Goal: Answer question/provide support: Share knowledge or assist other users

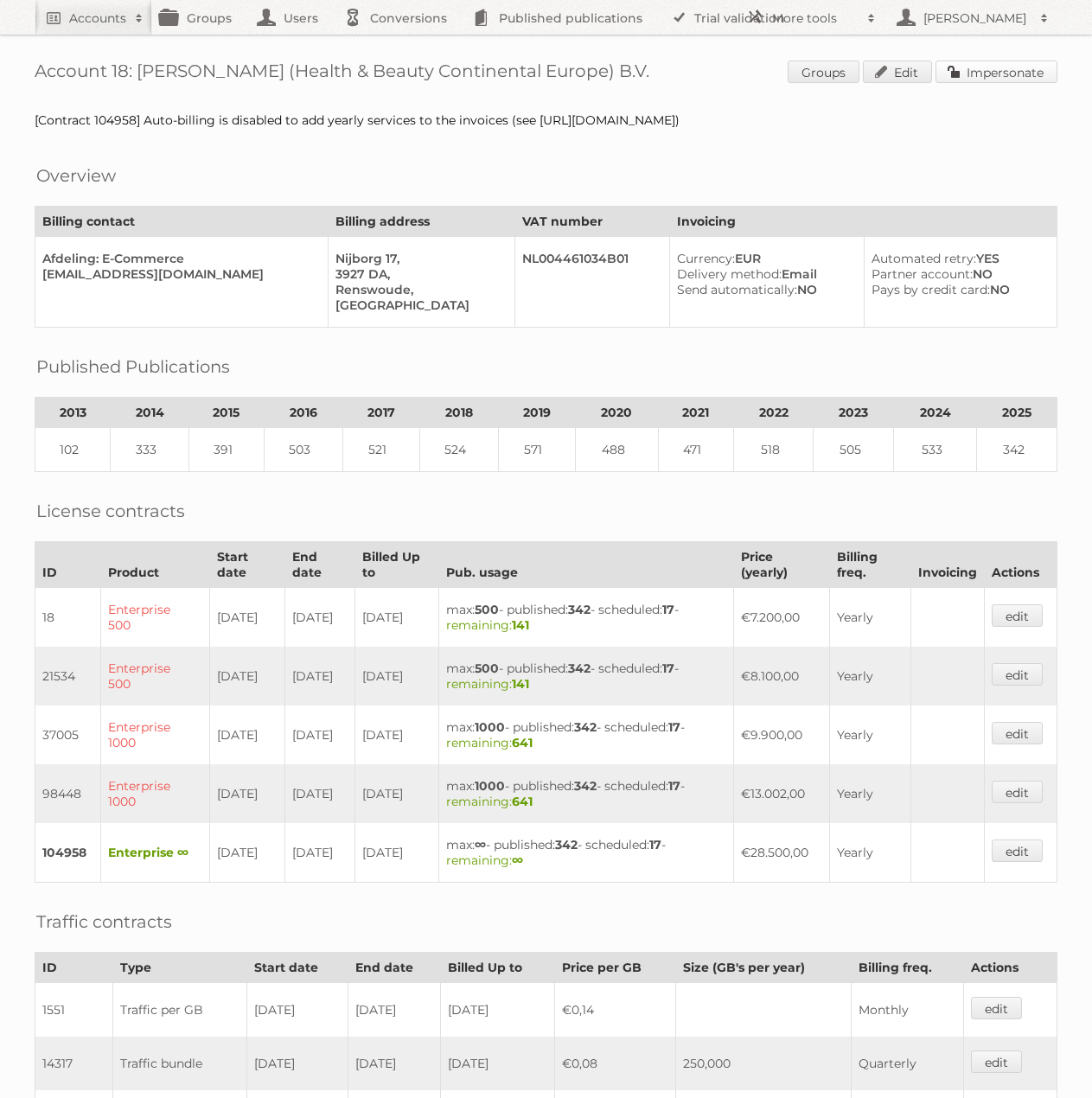
click at [985, 75] on link "Impersonate" at bounding box center [996, 72] width 122 height 23
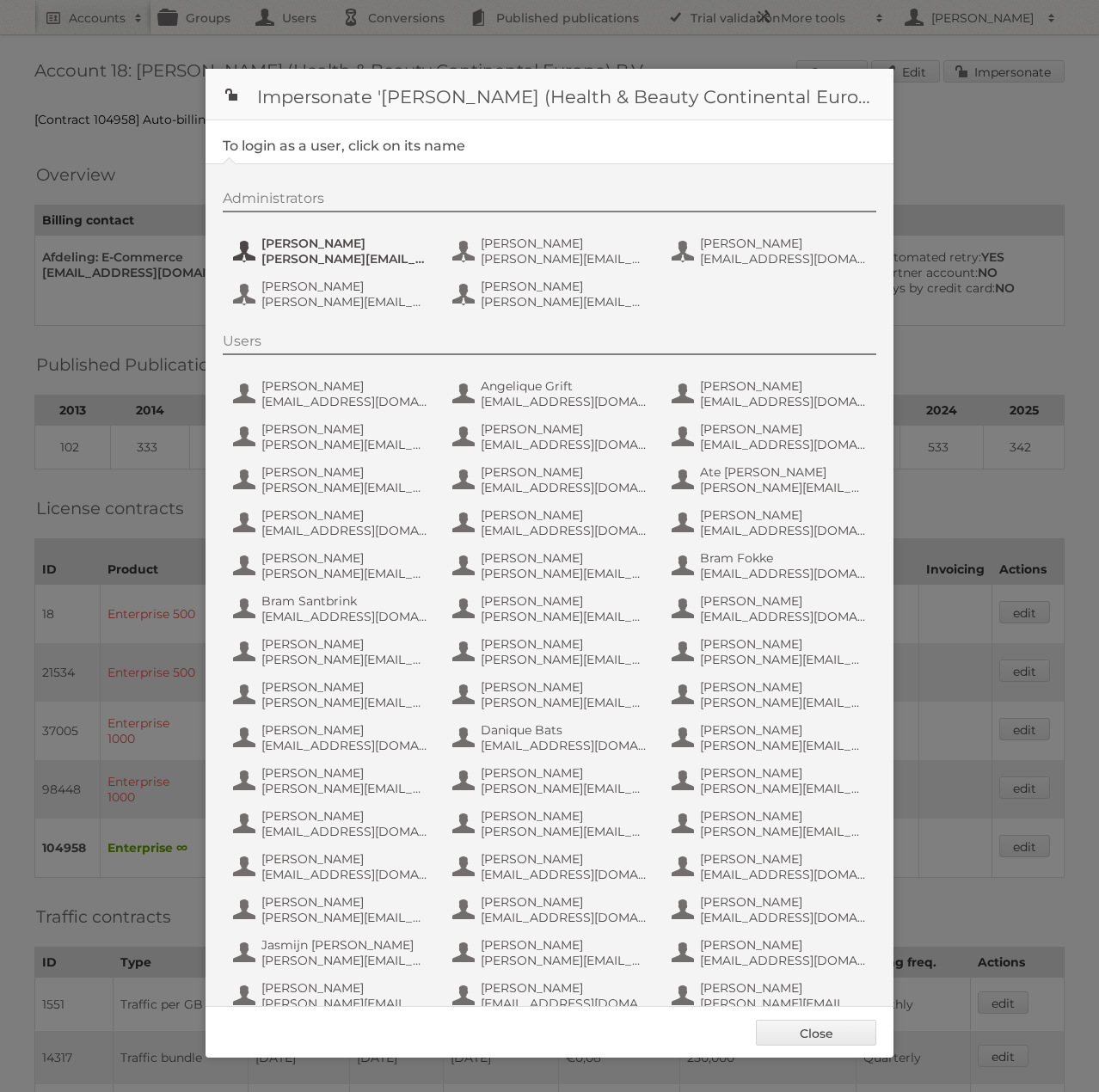
click at [309, 257] on span "e.nauta@nl.aswatson.com" at bounding box center [344, 259] width 166 height 16
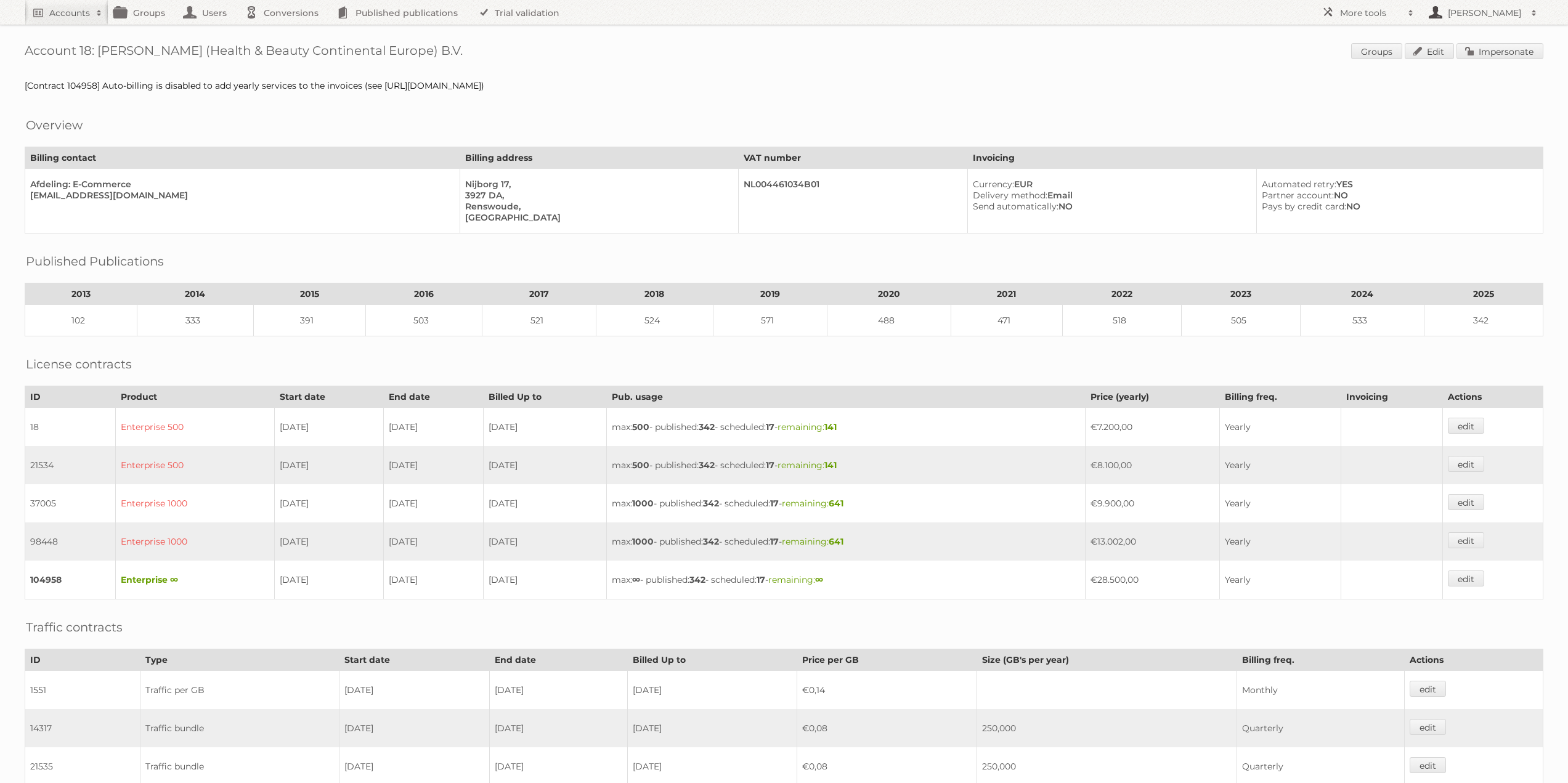
click at [778, 15] on h2 "[PERSON_NAME]" at bounding box center [1485, 13] width 80 height 12
click at [778, 79] on div "Account 18: A.S. Watson (Health & Beauty Continental Europe) B.V. Groups Edit I…" at bounding box center [784, 540] width 1568 height 1080
click at [75, 16] on h2 "Accounts" at bounding box center [70, 13] width 41 height 12
click at [778, 17] on h2 "[PERSON_NAME]" at bounding box center [1485, 13] width 80 height 12
click at [778, 36] on div "Account 18: A.S. Watson (Health & Beauty Continental Europe) B.V. Groups Edit I…" at bounding box center [784, 540] width 1568 height 1080
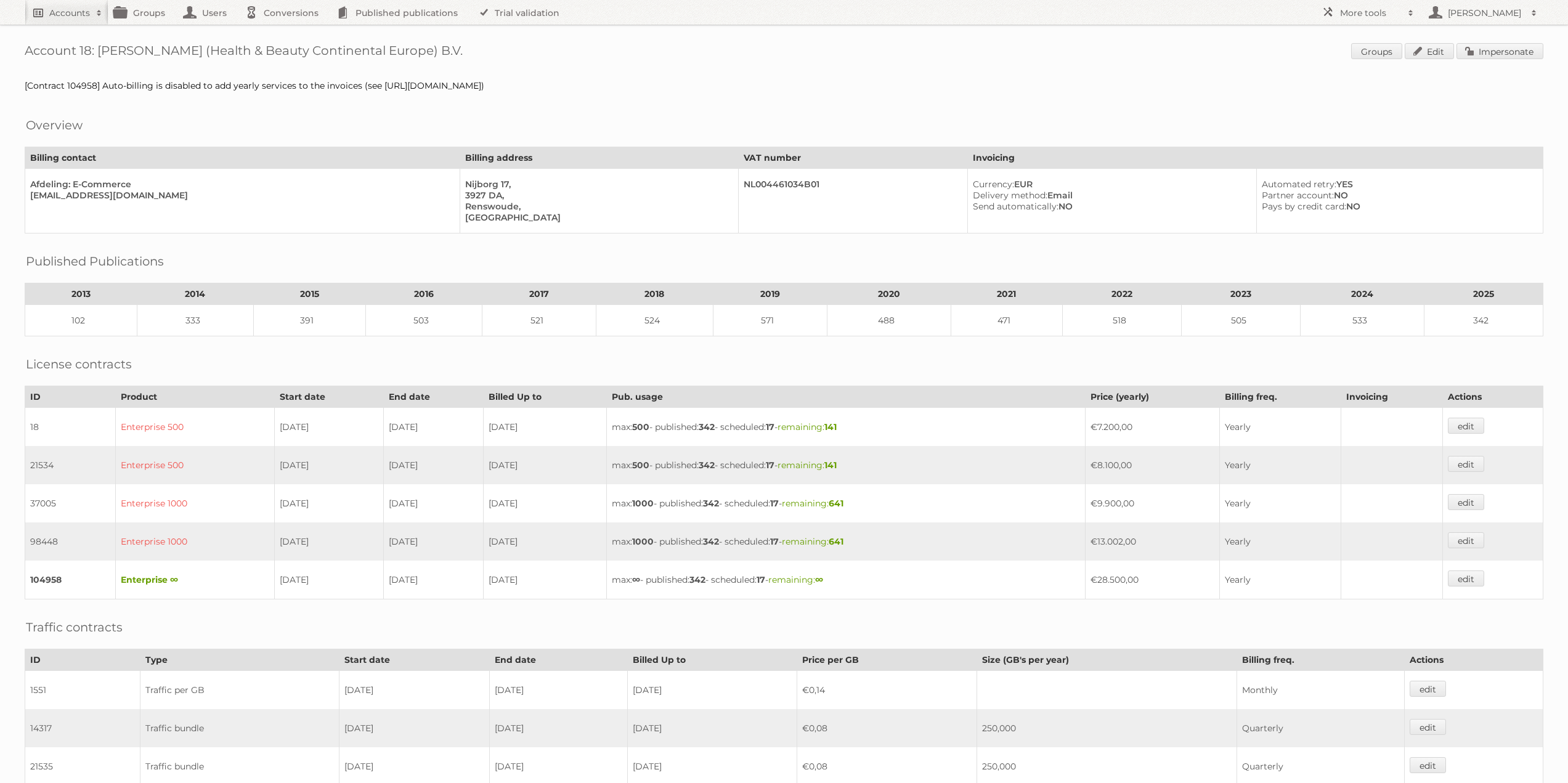
click at [38, 8] on link "Accounts" at bounding box center [67, 12] width 84 height 25
type input"] "danielius@publitas.com"
click at [284, 32] on input "Search" at bounding box center [293, 41] width 19 height 19
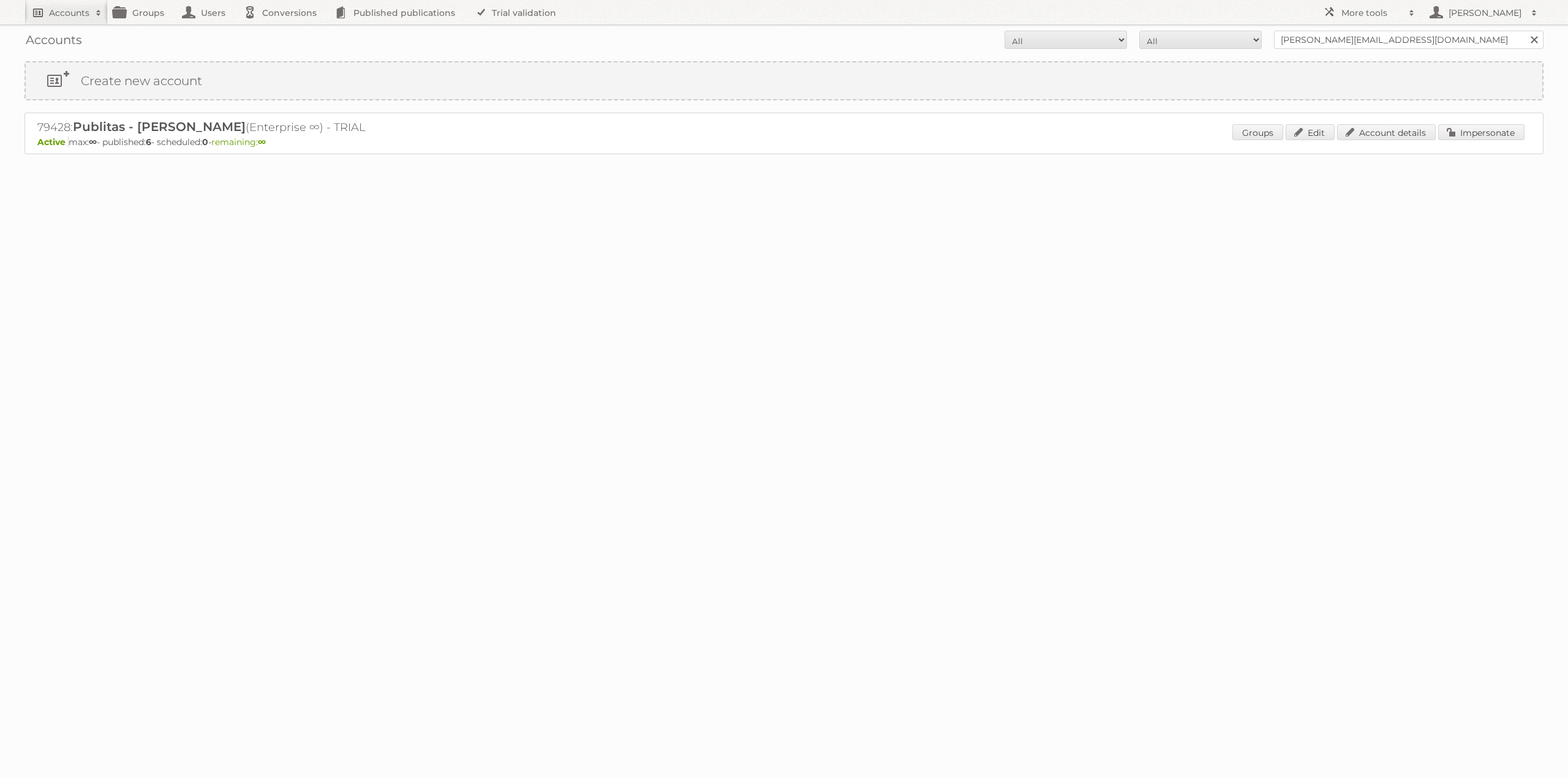
click at [74, 15] on h2 "Accounts" at bounding box center [69, 13] width 41 height 12
type input"] "limbov"
click at [282, 31] on input "Search" at bounding box center [291, 41] width 18 height 18
click at [1475, 134] on link "Impersonate" at bounding box center [1481, 132] width 87 height 16
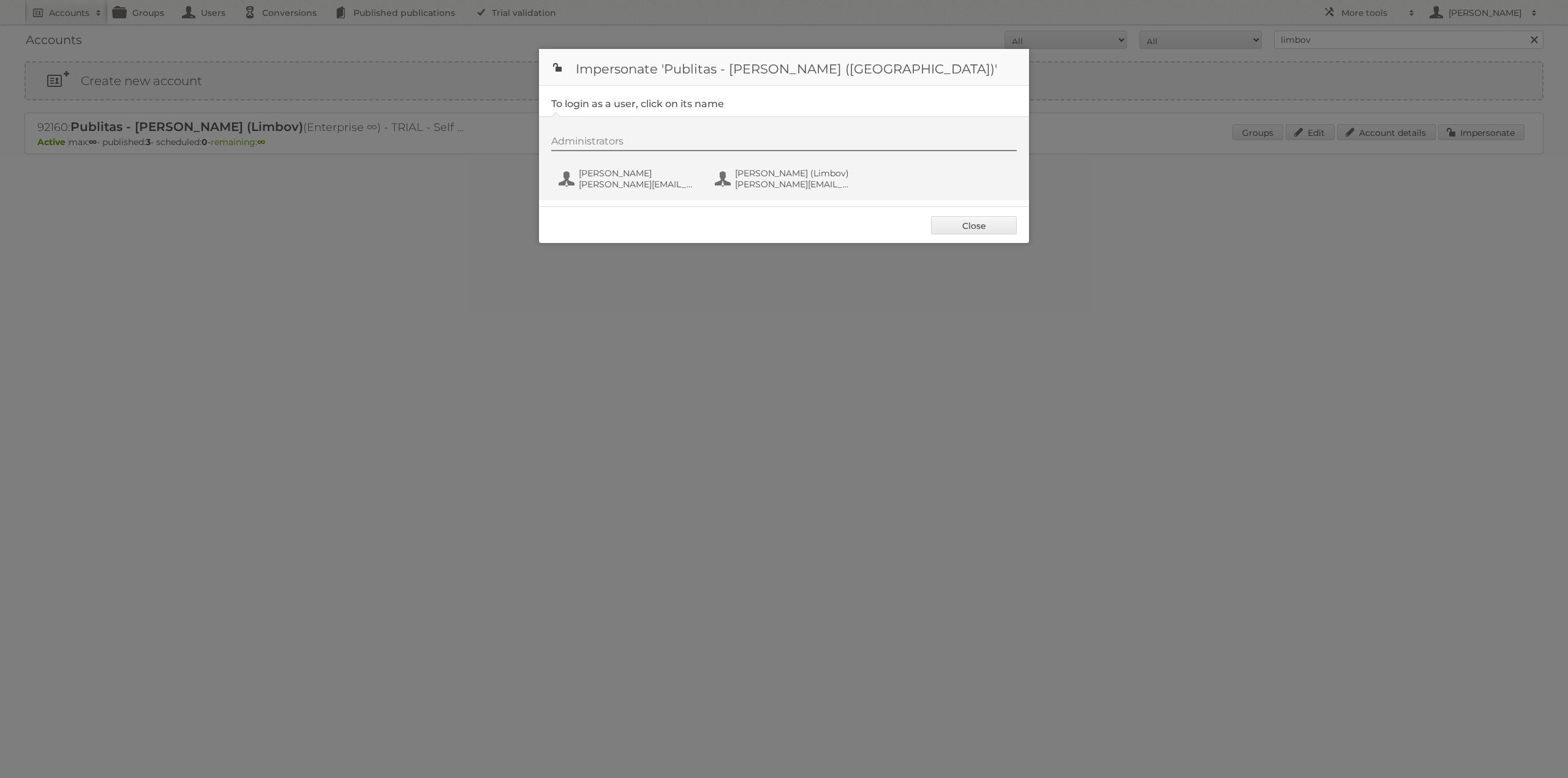
click at [554, 175] on div "Administrators [PERSON_NAME] [PERSON_NAME][EMAIL_ADDRESS][DOMAIN_NAME] [PERSON_…" at bounding box center [790, 165] width 477 height 59
click at [581, 179] on span "[PERSON_NAME][EMAIL_ADDRESS][DOMAIN_NAME]" at bounding box center [638, 184] width 119 height 11
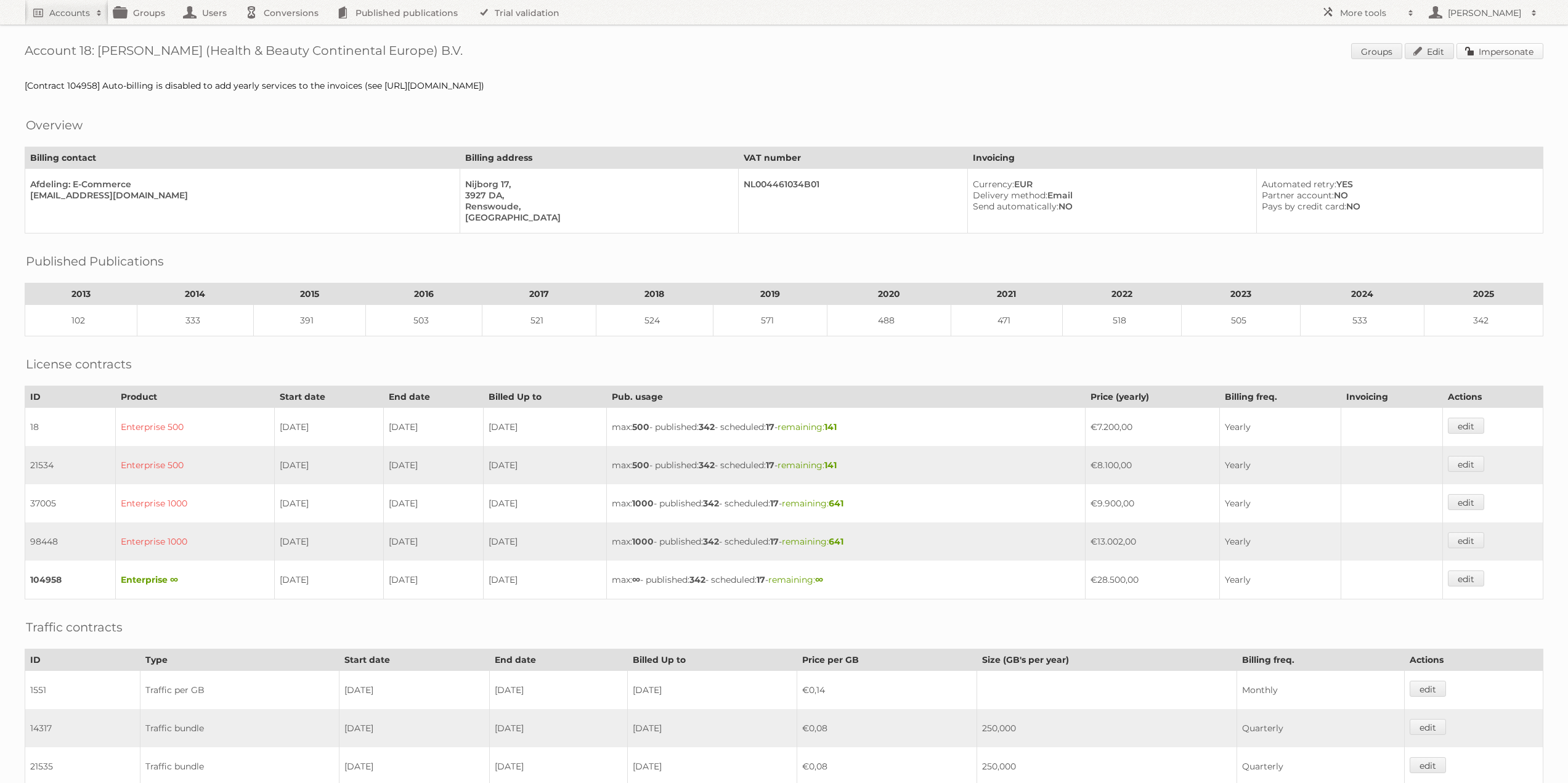
click at [1513, 49] on link "Impersonate" at bounding box center [1499, 51] width 87 height 16
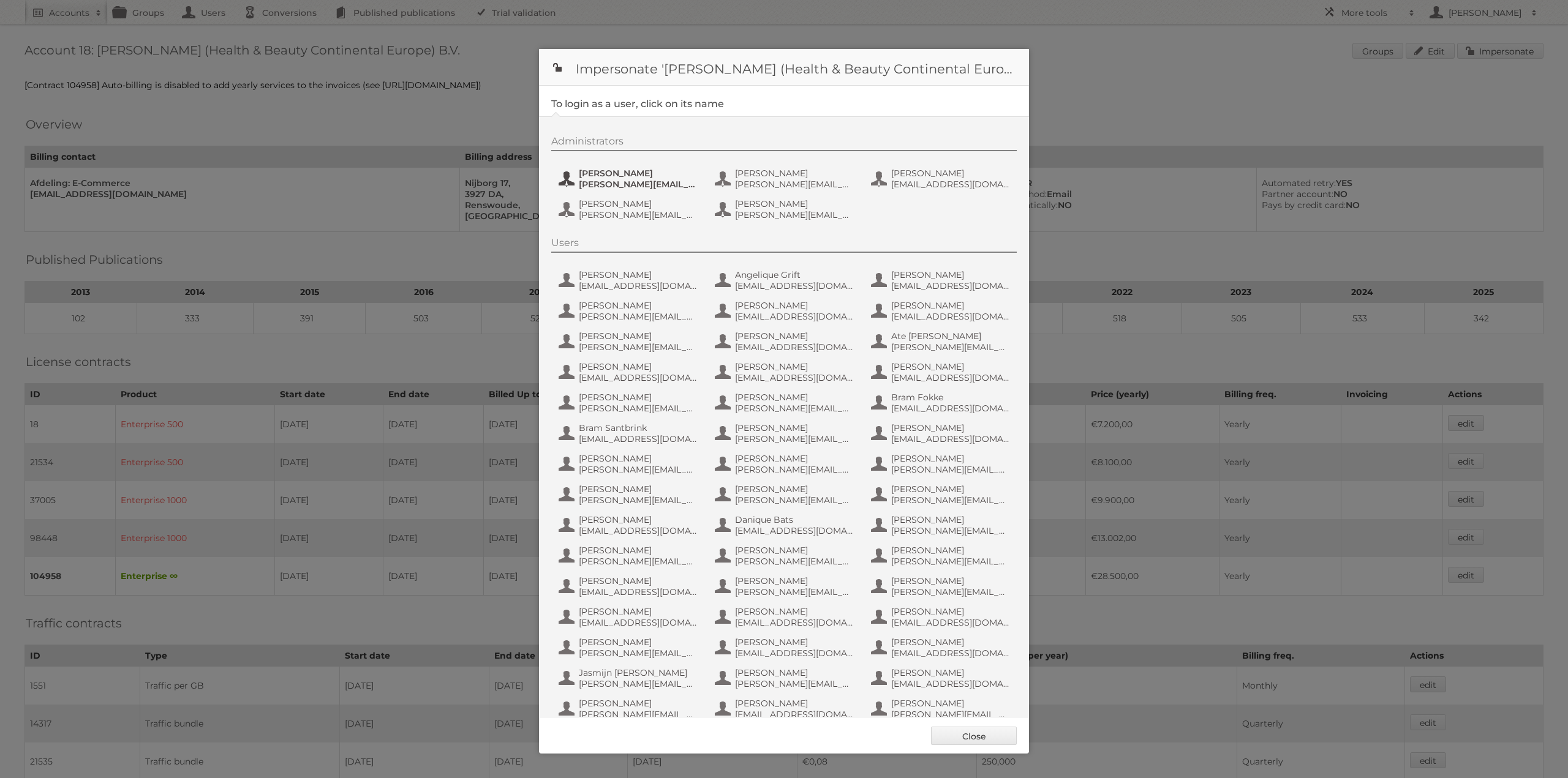
click at [629, 181] on span "e.nauta@nl.aswatson.com" at bounding box center [638, 184] width 119 height 11
